Goal: Task Accomplishment & Management: Manage account settings

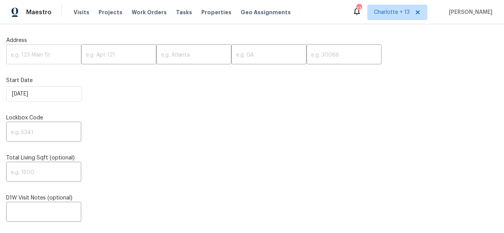
click at [51, 57] on input "text" at bounding box center [43, 55] width 75 height 18
paste input "[STREET_ADDRESS]"
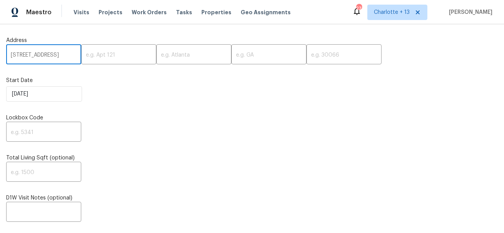
scroll to position [0, 45]
click at [60, 56] on input "[STREET_ADDRESS]" at bounding box center [43, 55] width 75 height 18
click at [60, 56] on input "10467 Hallmark Blvd, Riverview, FL 33578" at bounding box center [43, 55] width 75 height 18
type input "10467 Hallmark Blvd, Riverview, FL"
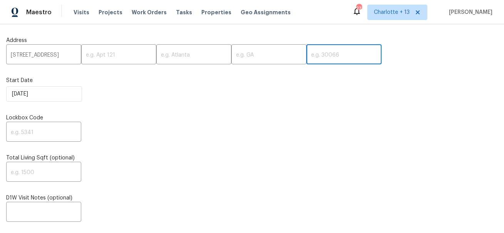
scroll to position [0, 0]
click at [307, 57] on input "text" at bounding box center [344, 55] width 75 height 18
paste input "33578"
type input "33578"
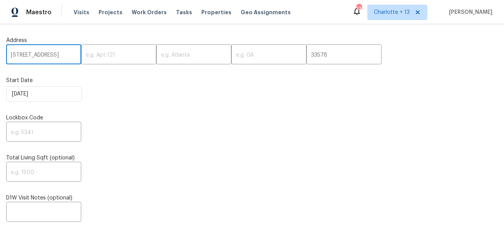
click at [65, 57] on input "10467 Hallmark Blvd, Riverview, FL" at bounding box center [43, 55] width 75 height 18
type input "10467 Hallmark Blvd,, FL"
click at [162, 56] on input "text" at bounding box center [193, 55] width 75 height 18
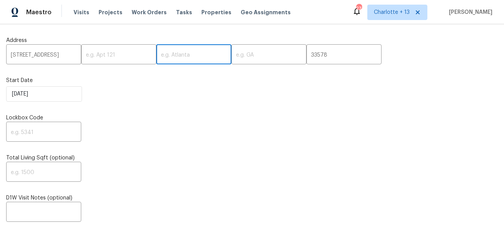
paste input "Riverview"
type input "Riverview"
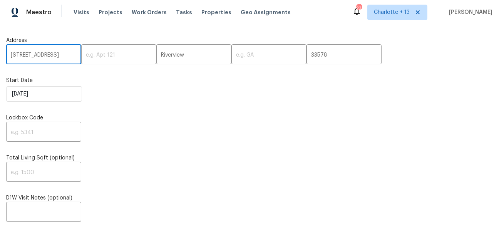
click at [68, 54] on input "10467 Hallmark Blvd,, FL" at bounding box center [43, 55] width 75 height 18
type input "10467 Hallmark Blvd,,"
click at [232, 56] on input "text" at bounding box center [269, 55] width 75 height 18
paste input "FL"
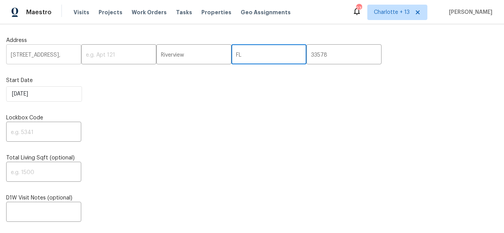
type input "FL"
click at [68, 55] on input "10467 Hallmark Blvd,," at bounding box center [43, 55] width 75 height 18
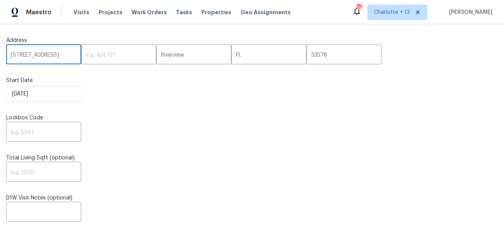
type input "10467 Hallmark Blvd"
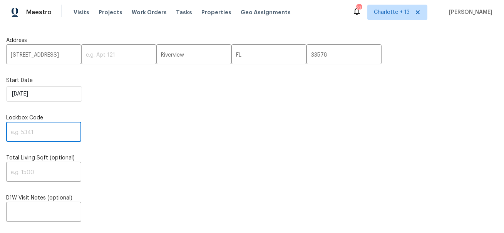
click at [44, 135] on input "text" at bounding box center [43, 133] width 75 height 18
paste input "4756"
type input "4756"
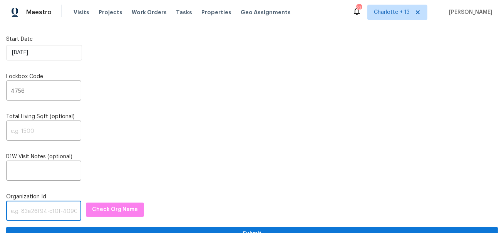
click at [32, 210] on input "text" at bounding box center [43, 212] width 75 height 18
paste input "1349d153-b359-4f9b-b4dd-758ff939cc37"
type input "1349d153-b359-4f9b-b4dd-758ff939cc37"
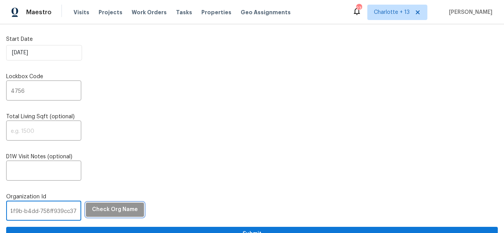
scroll to position [0, 0]
click at [105, 211] on span "Check Org Name" at bounding box center [115, 210] width 46 height 10
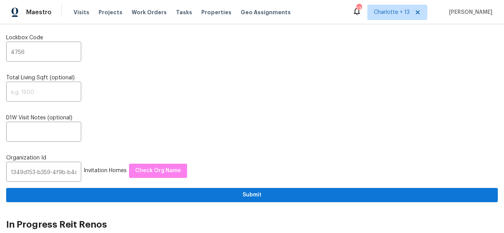
scroll to position [100, 0]
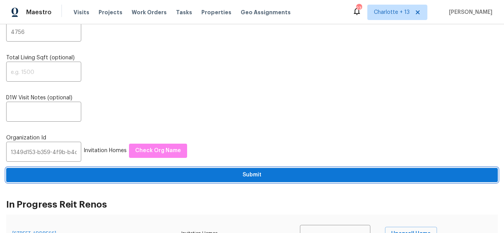
click at [197, 175] on span "Submit" at bounding box center [252, 175] width 480 height 10
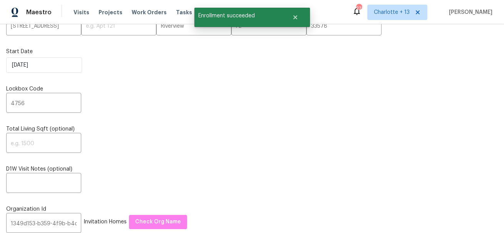
scroll to position [0, 0]
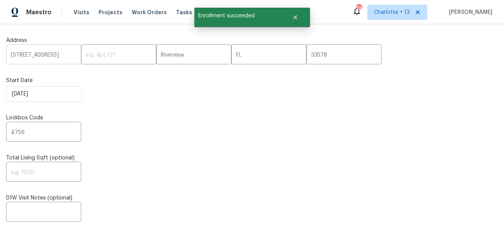
click at [48, 56] on input "10467 Hallmark Blvd" at bounding box center [43, 55] width 75 height 18
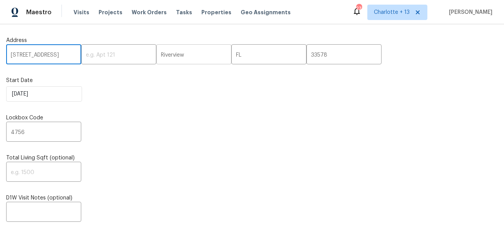
paste input "9141850"
type input "19141850"
paste input "4821 Mainstreen Valley Trace, Stone Mountain Ga 30088"
click at [57, 53] on input "4821 Mainstreen Valley Trace, Stone Mountain Ga 30088" at bounding box center [43, 55] width 75 height 18
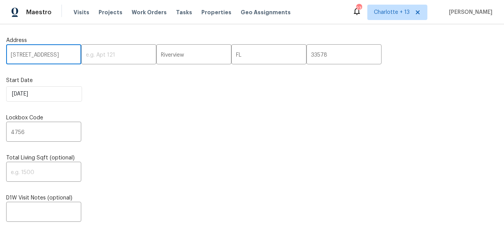
click at [57, 53] on input "4821 Mainstreen Valley Trace, Stone Mountain Ga 30088" at bounding box center [43, 55] width 75 height 18
type input "4821 Mainstreen Valley Trace, Stone Mountain Ga"
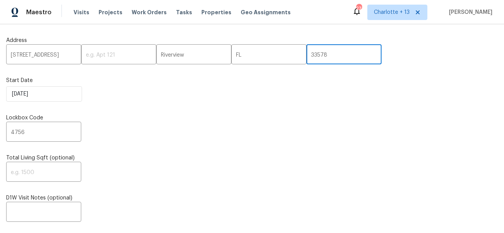
scroll to position [0, 0]
click at [307, 55] on input "33578" at bounding box center [344, 55] width 75 height 18
paste input "008"
type input "30088"
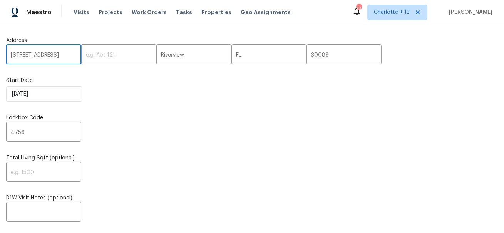
click at [62, 52] on input "4821 Mainstreen Valley Trace, Stone Mountain Ga" at bounding box center [43, 55] width 75 height 18
drag, startPoint x: 61, startPoint y: 55, endPoint x: 22, endPoint y: 54, distance: 38.9
click at [22, 54] on input "4821 Mainstreen Valley Trace, Stone Mountain Ga" at bounding box center [43, 55] width 75 height 18
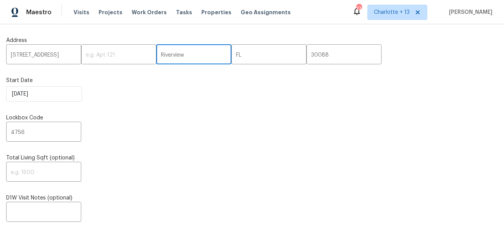
click at [156, 56] on input "Riverview" at bounding box center [193, 55] width 75 height 18
paste input "Stone Mountain"
type input "Stone Mountain"
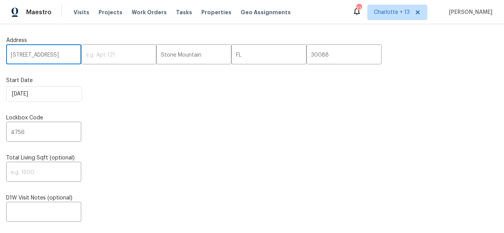
click at [62, 56] on input "4821 Mainstreen Valley Trace, Stone Mountain Ga" at bounding box center [43, 55] width 75 height 18
click at [66, 55] on input "4821 Mainstreen Valley Trace, Stone Mountain Ga" at bounding box center [43, 55] width 75 height 18
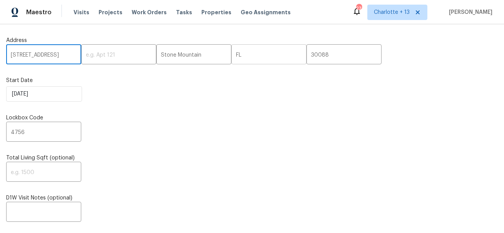
type input "4821 Mainstreen Valley Trace, Stone Mountain"
click at [232, 54] on input "FL" at bounding box center [269, 55] width 75 height 18
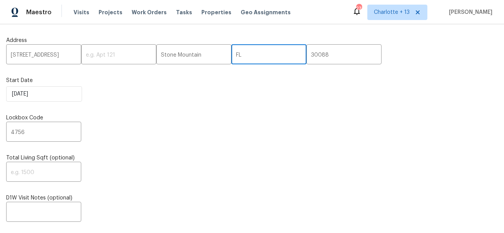
click at [232, 54] on input "FL" at bounding box center [269, 55] width 75 height 18
paste input "Ga"
type input "GA"
click at [66, 59] on input "4821 Mainstreen Valley Trace, Stone Mountain" at bounding box center [43, 55] width 75 height 18
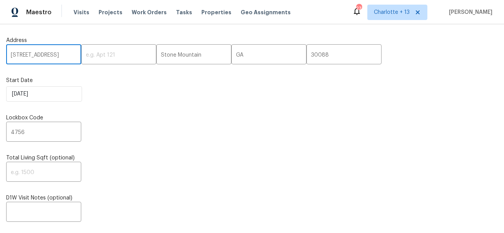
click at [64, 52] on input "4821 Mainstreen Valley Trace, Stone Mountain" at bounding box center [43, 55] width 75 height 18
click at [62, 55] on input "4821 Mainstreen Valley Trace, Stone Mountain" at bounding box center [43, 55] width 75 height 18
drag, startPoint x: 26, startPoint y: 57, endPoint x: 73, endPoint y: 56, distance: 47.4
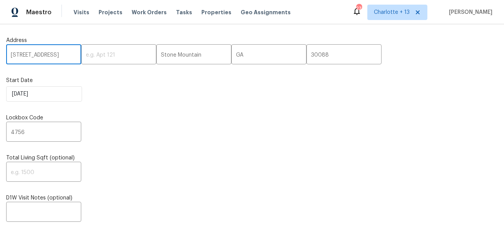
click at [73, 57] on input "4821 Mainstreen Valley Trace, Stone Mountain" at bounding box center [43, 55] width 75 height 18
type input "4821 Mainstreen Valley Trace"
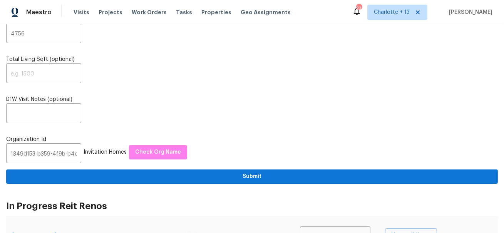
scroll to position [122, 0]
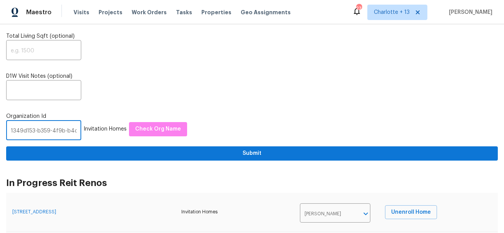
click at [45, 131] on input "1349d153-b359-4f9b-b4dd-758ff939cc37" at bounding box center [43, 131] width 75 height 18
paste input "845f7ff3-78ac-4044-be1e-2a70ff45d03f"
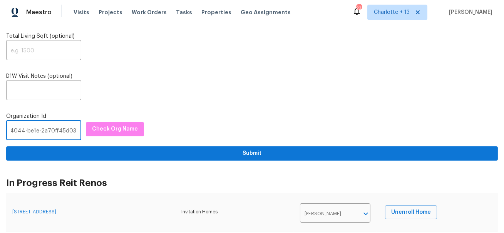
click at [45, 131] on input "1349d153-845f7ff3-78ac-4044-be1e-2a70ff45d03f-4f9b-b4dd-758ff939cc37" at bounding box center [43, 131] width 75 height 18
paste input "845f7ff3-78ac-4044-be1e-2a70ff45d03f"
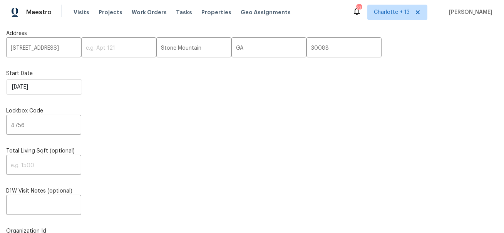
scroll to position [0, 0]
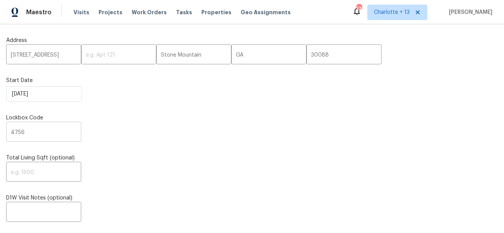
type input "845f7ff3-78ac-4044-be1e-2a70ff45d03f"
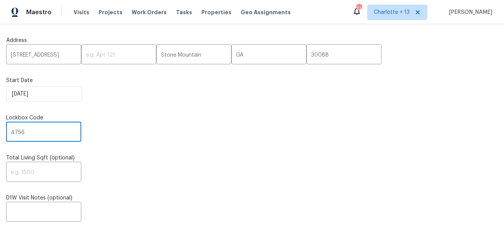
click at [22, 134] on input "4756" at bounding box center [43, 133] width 75 height 18
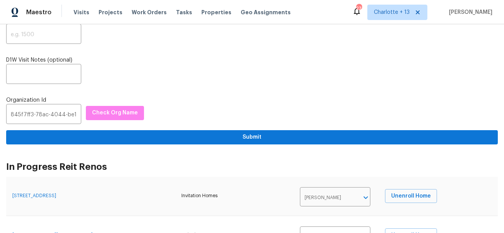
scroll to position [163, 0]
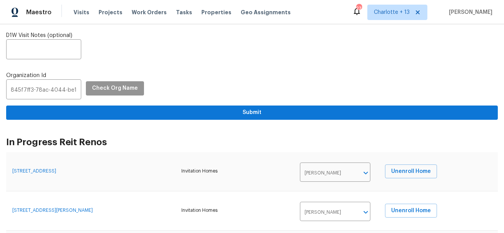
type input "0000"
click at [106, 91] on span "Check Org Name" at bounding box center [115, 89] width 46 height 10
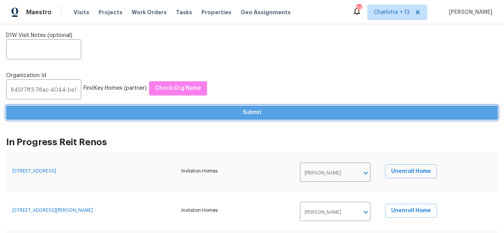
click at [111, 110] on span "Submit" at bounding box center [252, 113] width 480 height 10
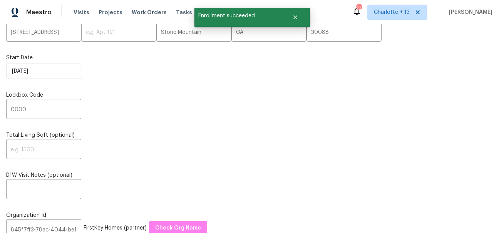
scroll to position [0, 0]
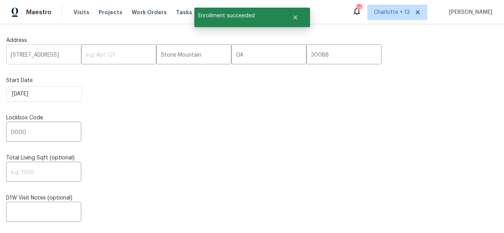
click at [48, 58] on input "4821 Mainstreen Valley Trace" at bounding box center [43, 55] width 75 height 18
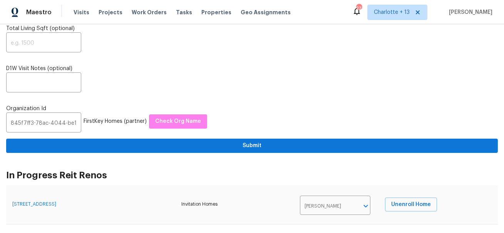
scroll to position [149, 0]
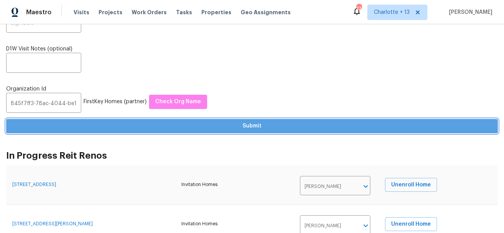
click at [255, 125] on span "Submit" at bounding box center [252, 126] width 480 height 10
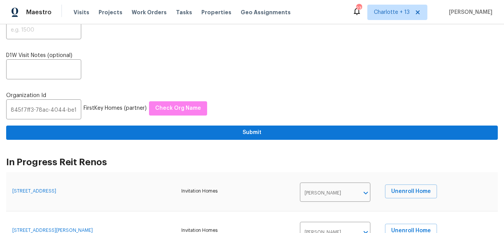
scroll to position [0, 0]
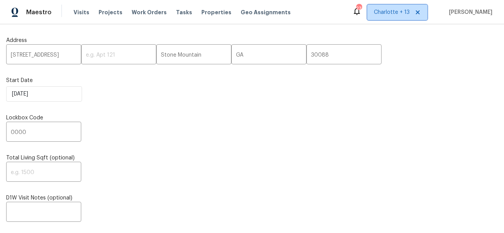
click at [410, 15] on span "Charlotte + 13" at bounding box center [392, 12] width 36 height 8
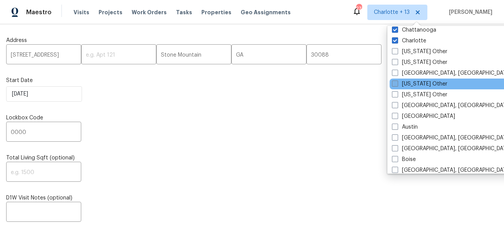
scroll to position [134, 0]
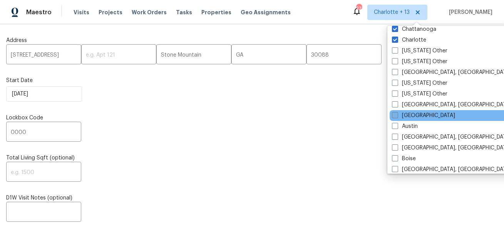
click at [414, 113] on label "Atlanta" at bounding box center [423, 116] width 63 height 8
click at [397, 113] on input "Atlanta" at bounding box center [394, 114] width 5 height 5
checkbox input "true"
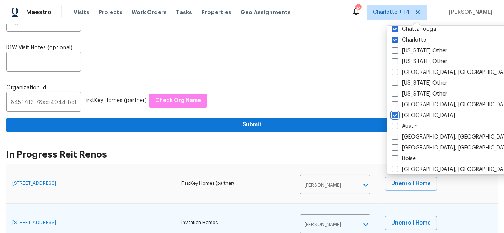
scroll to position [223, 0]
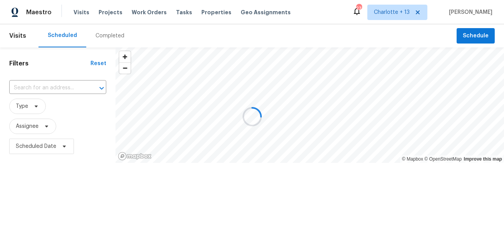
click at [60, 84] on div at bounding box center [252, 116] width 504 height 233
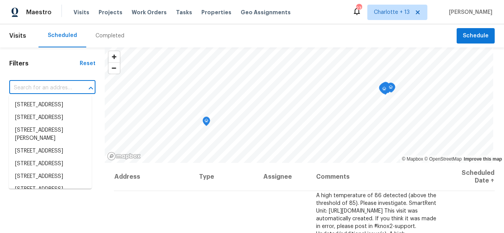
click at [55, 90] on input "text" at bounding box center [41, 88] width 65 height 12
paste input "10467 Hallmark Blvd"
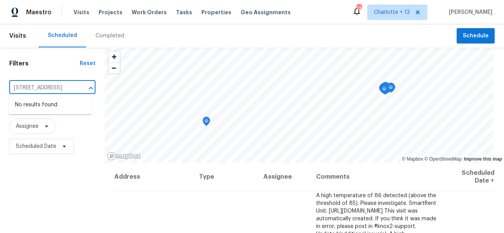
type input "10467 Hallmark Blvd"
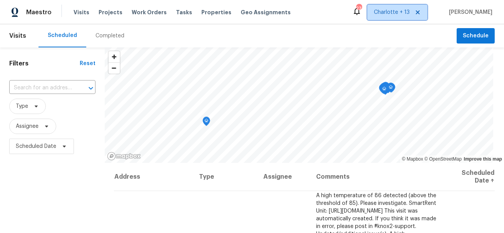
click at [410, 14] on span "Charlotte + 13" at bounding box center [392, 12] width 36 height 8
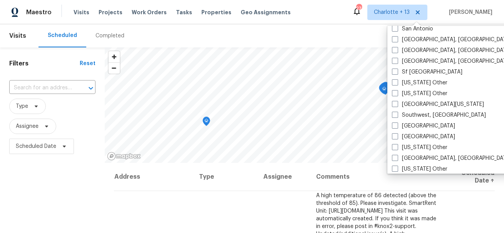
scroll to position [1052, 0]
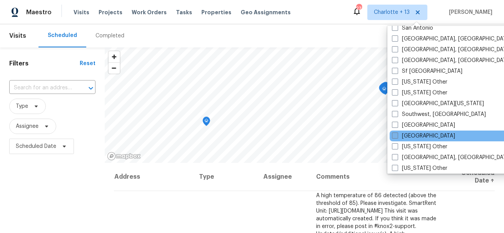
click at [409, 135] on label "Tampa" at bounding box center [423, 136] width 63 height 8
click at [397, 135] on input "Tampa" at bounding box center [394, 134] width 5 height 5
checkbox input "true"
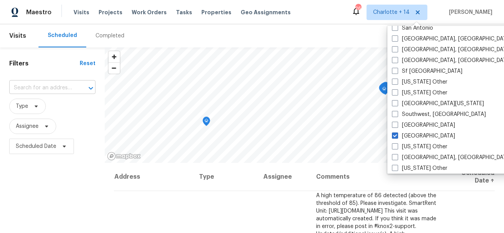
click at [40, 85] on input "text" at bounding box center [41, 88] width 65 height 12
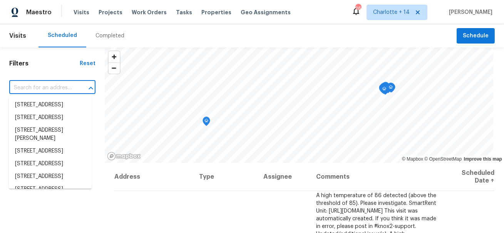
paste input "10467 Hallmark Blvd"
type input "10467 Hallmark Blvd"
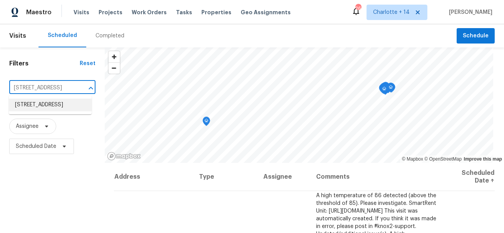
click at [42, 104] on li "10467 Hallmark Blvd, Riverview, FL 33578" at bounding box center [50, 105] width 83 height 13
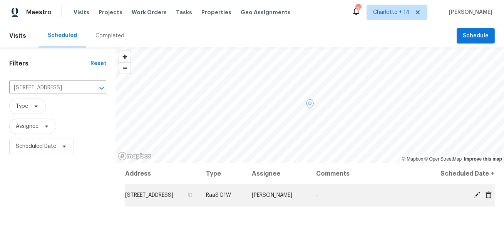
click at [492, 198] on span at bounding box center [489, 194] width 12 height 7
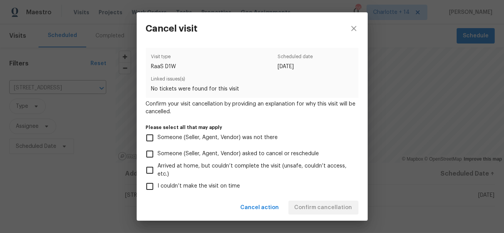
scroll to position [103, 0]
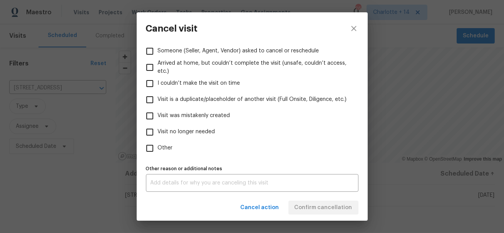
click at [206, 113] on span "Visit was mistakenly created" at bounding box center [194, 116] width 72 height 8
click at [158, 113] on input "Visit was mistakenly created" at bounding box center [150, 116] width 16 height 16
checkbox input "true"
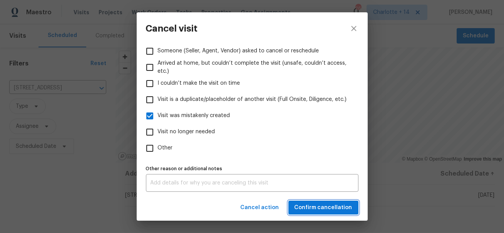
click at [305, 207] on span "Confirm cancellation" at bounding box center [324, 208] width 58 height 10
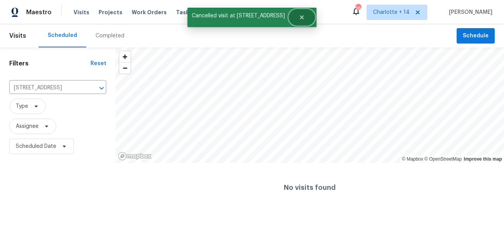
click at [301, 22] on button "Close" at bounding box center [301, 17] width 25 height 15
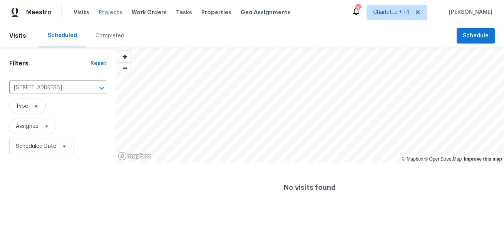
click at [107, 12] on span "Projects" at bounding box center [111, 12] width 24 height 8
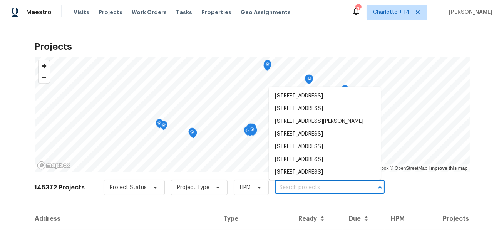
click at [303, 187] on input "text" at bounding box center [319, 188] width 88 height 12
paste input "10467 Hallmark Blvd"
type input "10467 Hallmark Blvd"
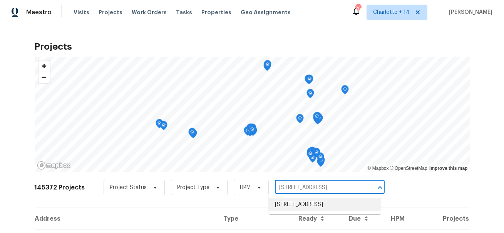
click at [299, 208] on li "10467 Hallmark Blvd, Riverview, FL 33578" at bounding box center [325, 204] width 112 height 13
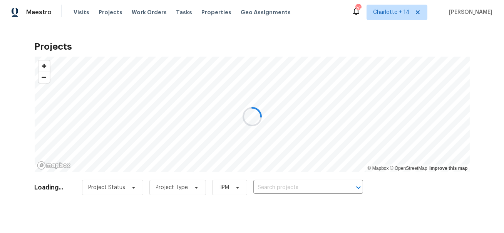
type input "10467 Hallmark Blvd, Riverview, FL 33578"
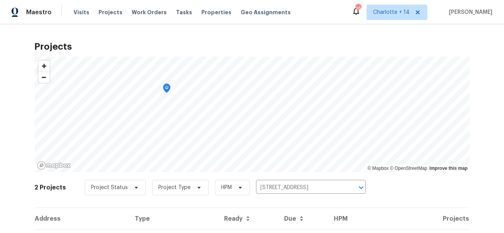
scroll to position [64, 0]
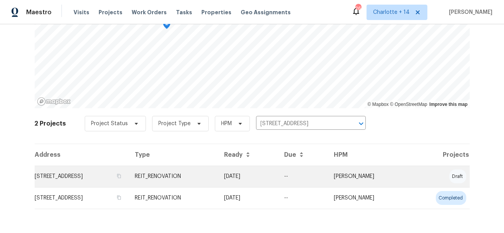
click at [129, 183] on td "10467 Hallmark Blvd, Riverview, FL 33578" at bounding box center [82, 177] width 94 height 22
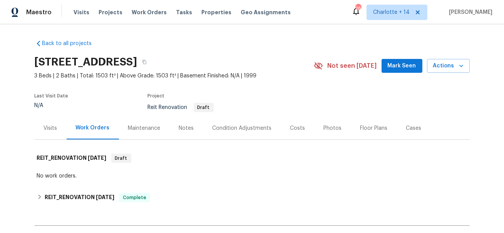
scroll to position [91, 0]
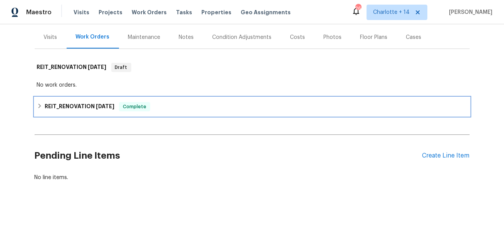
click at [107, 108] on span "8/28/25" at bounding box center [105, 106] width 18 height 5
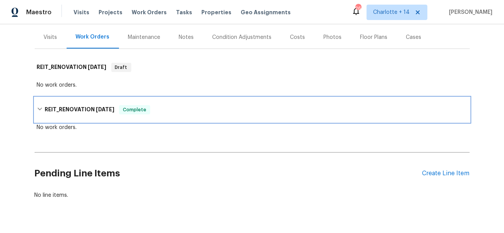
click at [107, 108] on span "8/28/25" at bounding box center [105, 109] width 18 height 5
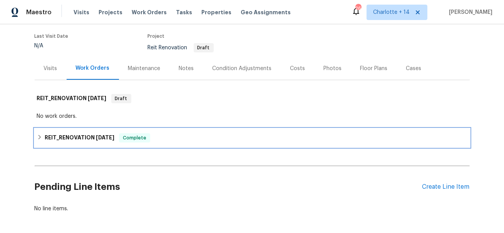
scroll to position [0, 0]
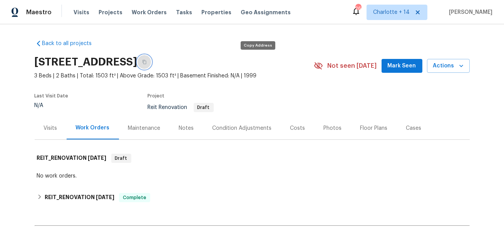
click at [151, 64] on button "button" at bounding box center [145, 62] width 14 height 14
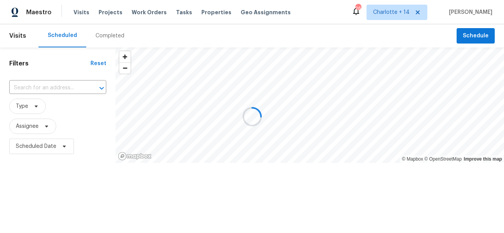
click at [86, 85] on div at bounding box center [96, 88] width 20 height 11
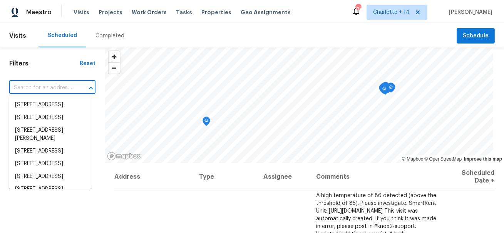
paste input "4821 Mainstreen Valley Trace"
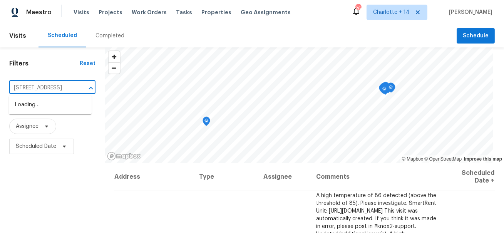
scroll to position [0, 1]
type input "4821 Mainstreen Valley"
click at [407, 12] on span "Charlotte + 14" at bounding box center [391, 12] width 37 height 8
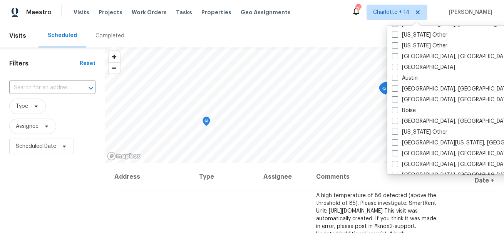
scroll to position [218, 0]
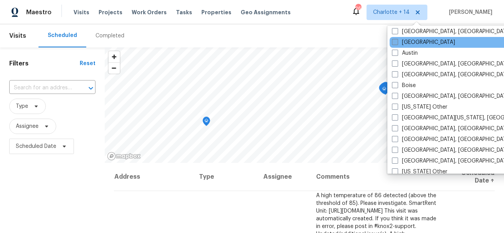
click at [413, 39] on label "Atlanta" at bounding box center [423, 43] width 63 height 8
click at [397, 39] on input "Atlanta" at bounding box center [394, 41] width 5 height 5
checkbox input "true"
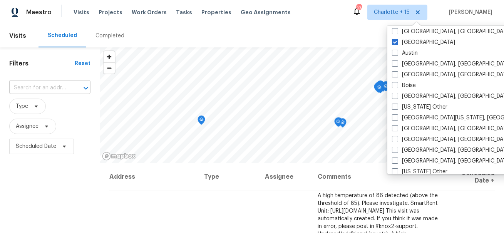
click at [49, 90] on input "text" at bounding box center [39, 88] width 60 height 12
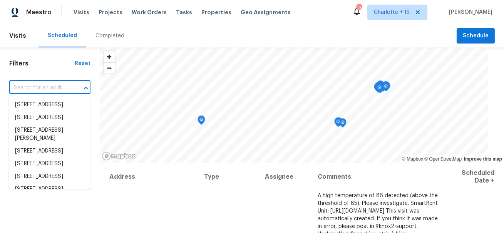
paste input "4821 Mainstreen Valley Trace"
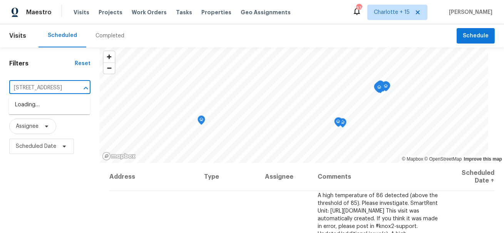
scroll to position [0, 17]
type input "4821 Mainstreen Valley Trace"
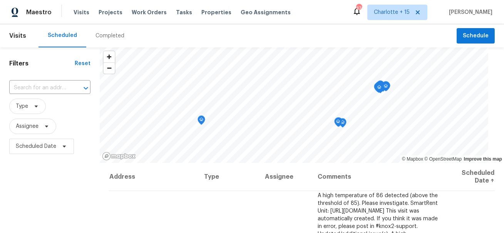
click at [48, 96] on span "Type" at bounding box center [49, 106] width 81 height 20
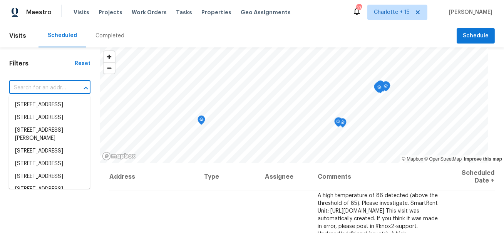
click at [49, 90] on input "text" at bounding box center [39, 88] width 60 height 12
paste input "4821 Mainstreen Valley Trace"
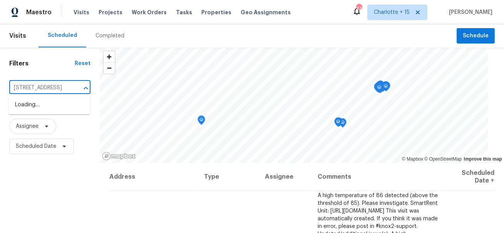
scroll to position [0, 2]
drag, startPoint x: 52, startPoint y: 87, endPoint x: 78, endPoint y: 89, distance: 25.8
click at [78, 89] on div "4821 Mainstreen Valley ​" at bounding box center [49, 88] width 81 height 12
type input "4821 Mainstreen"
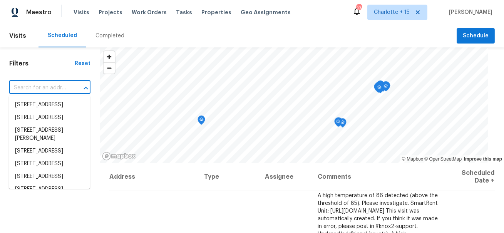
paste input "4821 Mainstreen Valley Trace"
type input "4821 Mainstreen Valley Trace"
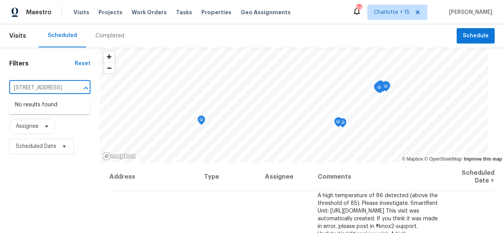
click at [37, 89] on input "4821 Mainstreen Valley Trace" at bounding box center [39, 88] width 60 height 12
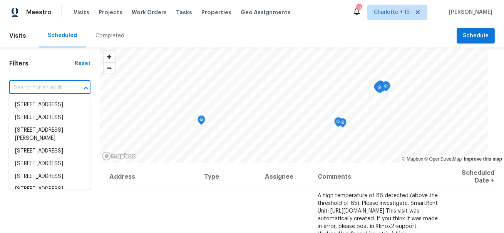
type input "t"
paste input "4821 Mainstreen Valley Trace"
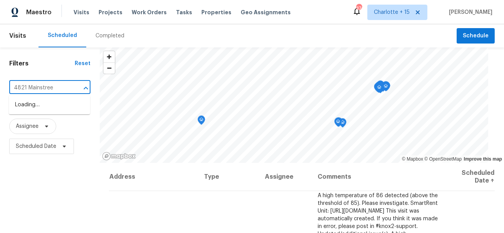
type input "4821 Mainstreet"
click at [54, 104] on li "4821 Mainstreet Valley Trce, Stone Mountain, GA 30088" at bounding box center [49, 105] width 81 height 13
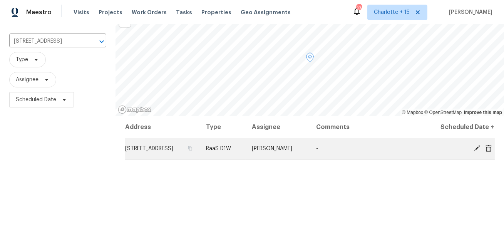
scroll to position [56, 0]
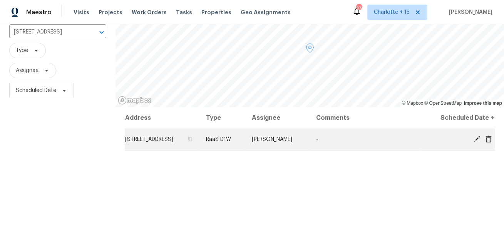
click at [486, 142] on icon at bounding box center [489, 138] width 6 height 7
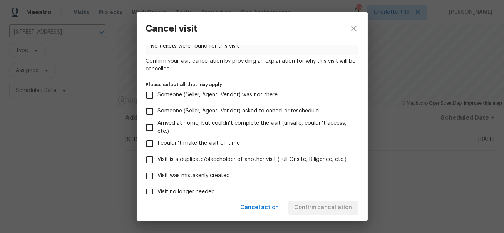
scroll to position [103, 0]
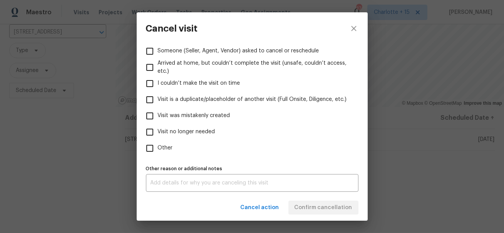
click at [209, 113] on span "Visit was mistakenly created" at bounding box center [194, 116] width 72 height 8
click at [158, 113] on input "Visit was mistakenly created" at bounding box center [150, 116] width 16 height 16
checkbox input "true"
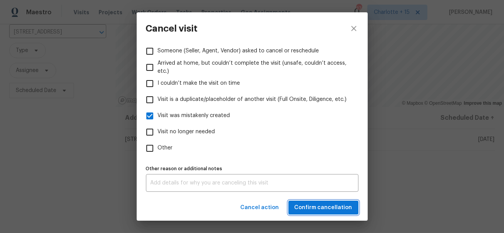
click at [331, 211] on span "Confirm cancellation" at bounding box center [324, 208] width 58 height 10
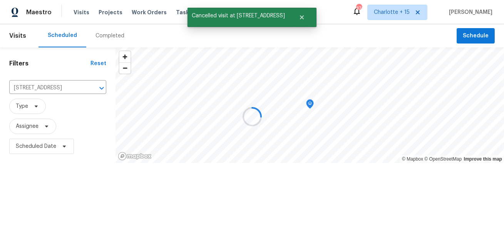
scroll to position [0, 0]
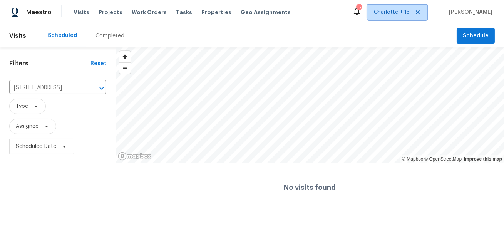
click at [420, 12] on icon at bounding box center [418, 12] width 4 height 4
click at [410, 14] on span "Alabama Other" at bounding box center [386, 12] width 45 height 8
click at [176, 9] on div "Tasks" at bounding box center [184, 12] width 16 height 8
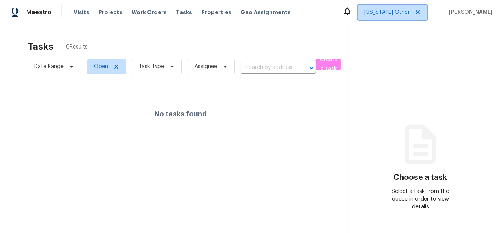
click at [398, 13] on span "Alabama Other" at bounding box center [386, 12] width 45 height 8
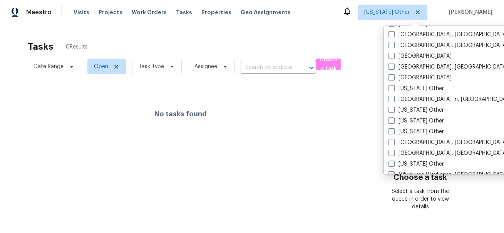
scroll to position [512, 0]
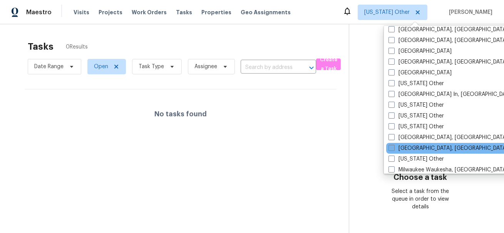
click at [410, 146] on label "Miami, FL" at bounding box center [448, 148] width 119 height 8
click at [394, 146] on input "Miami, FL" at bounding box center [391, 146] width 5 height 5
checkbox input "true"
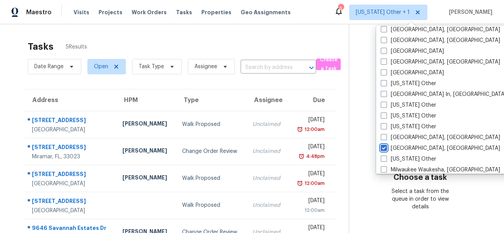
scroll to position [24, 0]
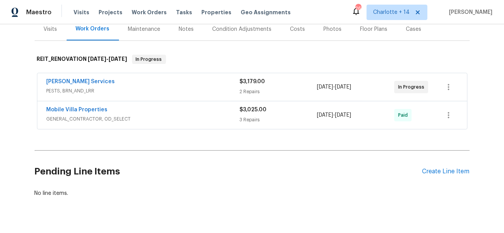
scroll to position [93, 0]
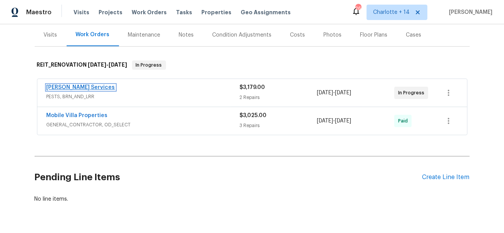
click at [76, 88] on link "[PERSON_NAME] Services" at bounding box center [81, 87] width 69 height 5
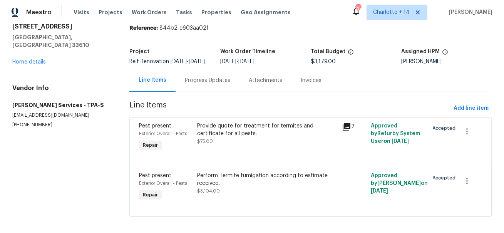
scroll to position [42, 0]
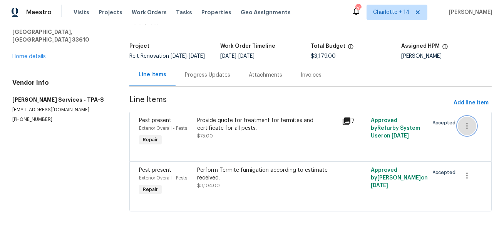
click at [470, 126] on icon "button" at bounding box center [467, 125] width 9 height 9
click at [474, 125] on li "Cancel" at bounding box center [473, 125] width 30 height 13
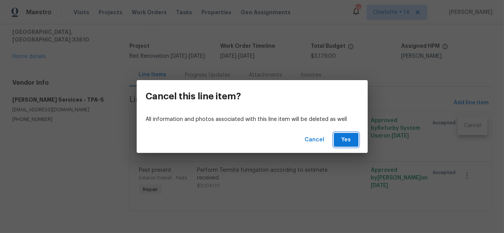
click at [346, 140] on span "Yes" at bounding box center [346, 140] width 12 height 10
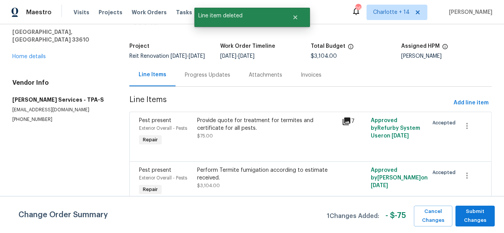
scroll to position [0, 0]
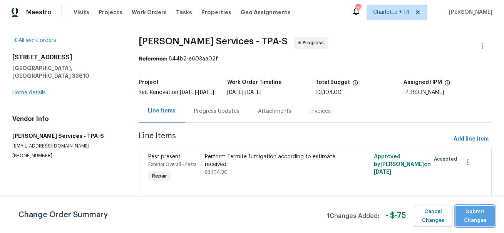
click at [472, 210] on span "Submit Changes" at bounding box center [476, 216] width 32 height 18
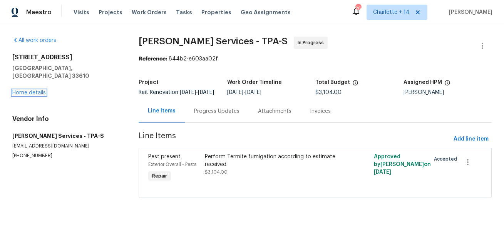
click at [35, 90] on link "Home details" at bounding box center [29, 92] width 34 height 5
